Goal: Information Seeking & Learning: Learn about a topic

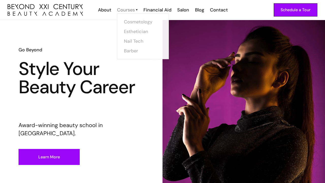
click at [128, 12] on div "Courses" at bounding box center [126, 10] width 18 height 7
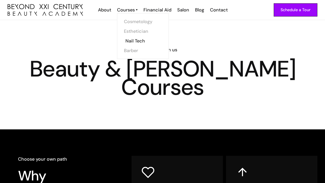
click at [133, 41] on link "Nail Tech" at bounding box center [145, 41] width 38 height 10
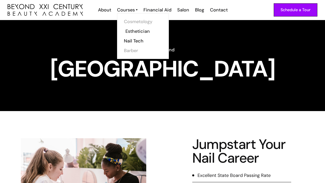
click at [134, 31] on link "Esthetician" at bounding box center [145, 31] width 38 height 10
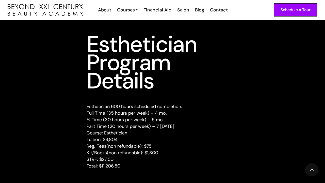
scroll to position [624, 0]
